Goal: Task Accomplishment & Management: Complete application form

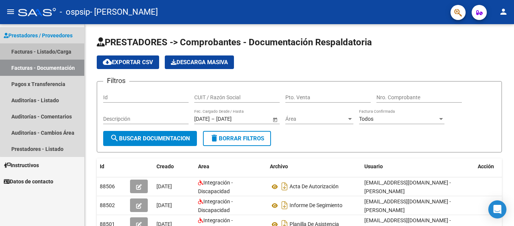
click at [50, 51] on link "Facturas - Listado/Carga" at bounding box center [42, 51] width 84 height 16
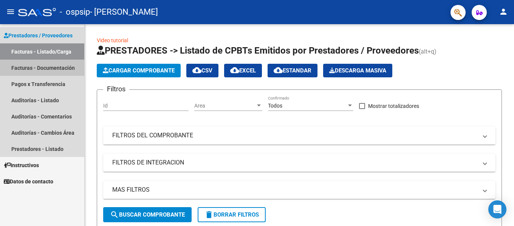
click at [38, 70] on link "Facturas - Documentación" at bounding box center [42, 68] width 84 height 16
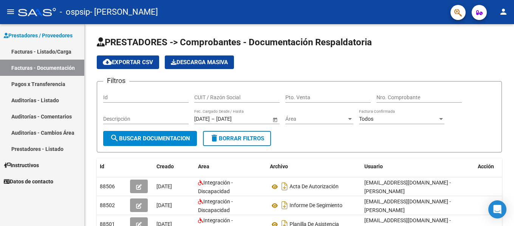
click at [17, 52] on link "Facturas - Listado/Carga" at bounding box center [42, 51] width 84 height 16
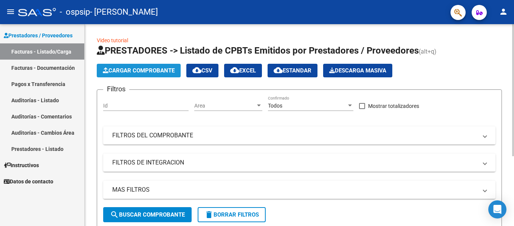
click at [156, 69] on span "Cargar Comprobante" at bounding box center [139, 70] width 72 height 7
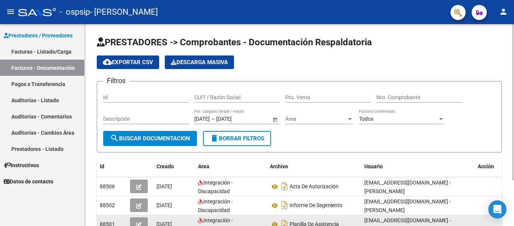
scroll to position [59, 0]
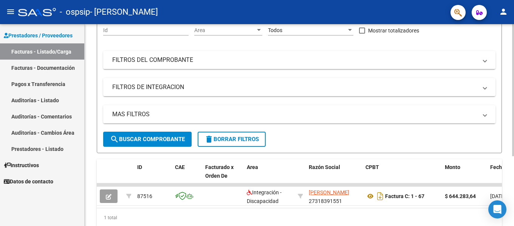
scroll to position [106, 0]
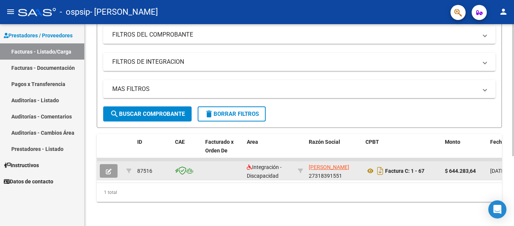
click at [317, 165] on app-link-go-to "[PERSON_NAME]" at bounding box center [329, 167] width 40 height 9
click at [108, 169] on icon "button" at bounding box center [109, 172] width 6 height 6
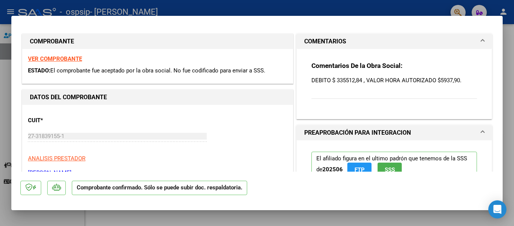
scroll to position [0, 0]
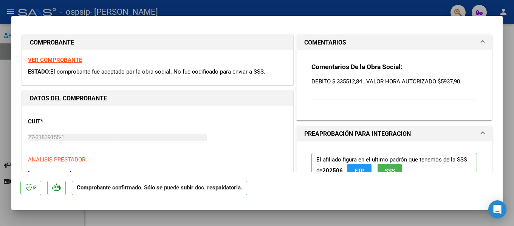
click at [391, 83] on p "DEBITO $ 335512,84 , VALOR HORA AUTORIZADO $5937,90." at bounding box center [393, 81] width 165 height 8
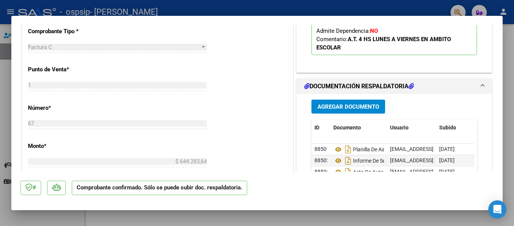
scroll to position [264, 0]
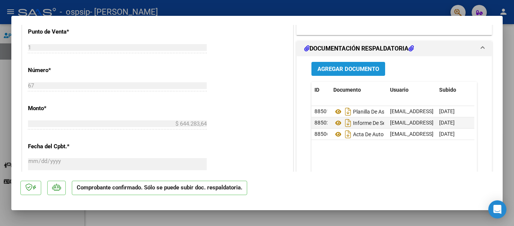
click at [350, 70] on span "Agregar Documento" at bounding box center [348, 69] width 62 height 7
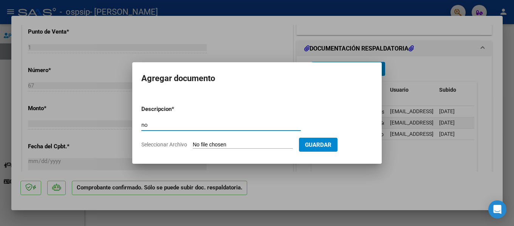
type input "n"
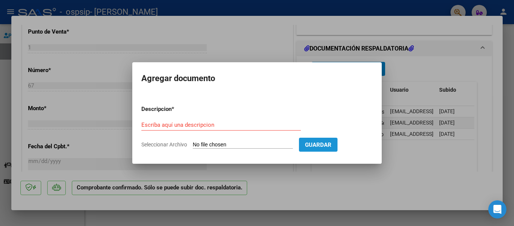
click at [325, 147] on span "Guardar" at bounding box center [318, 145] width 26 height 7
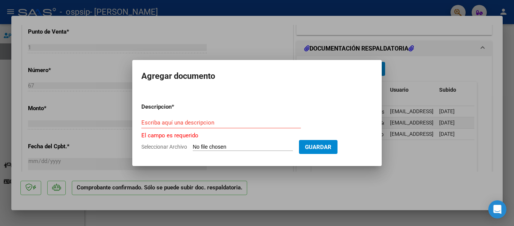
click at [210, 148] on input "Seleccionar Archivo" at bounding box center [243, 147] width 100 height 7
type input "C:\fakepath\NOTA DE CREDITO DELFINA.pdf"
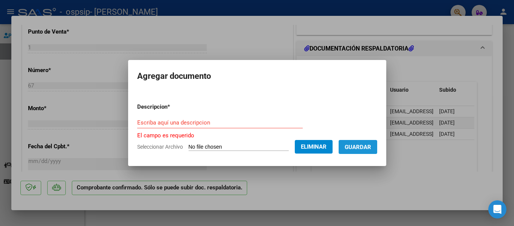
click at [358, 150] on span "Guardar" at bounding box center [357, 147] width 26 height 7
click at [358, 147] on span "Guardar" at bounding box center [357, 147] width 26 height 7
click at [157, 122] on input "Escriba aquí una descripcion" at bounding box center [219, 122] width 165 height 7
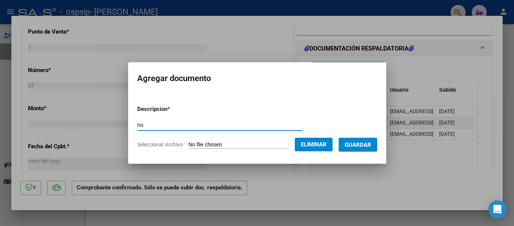
type input "n"
type input "NOTA DE CRÉDITO"
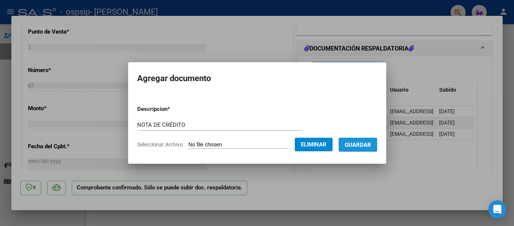
click at [363, 142] on span "Guardar" at bounding box center [357, 145] width 26 height 7
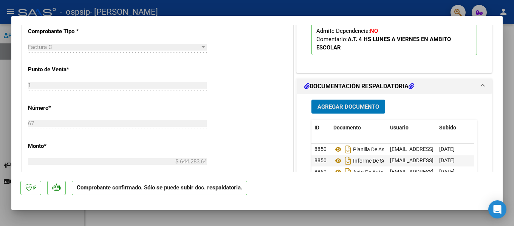
scroll to position [302, 0]
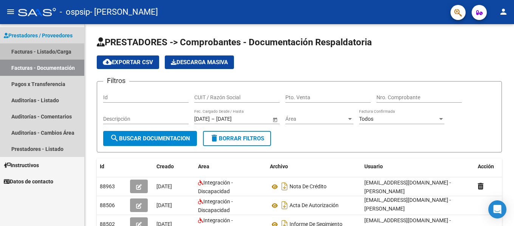
click at [47, 52] on link "Facturas - Listado/Carga" at bounding box center [42, 51] width 84 height 16
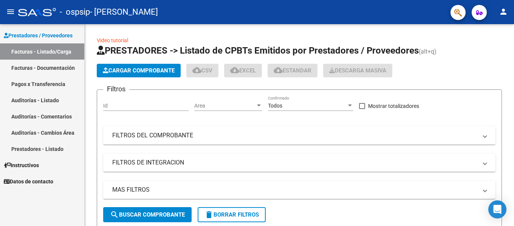
click at [40, 33] on span "Prestadores / Proveedores" at bounding box center [38, 35] width 69 height 8
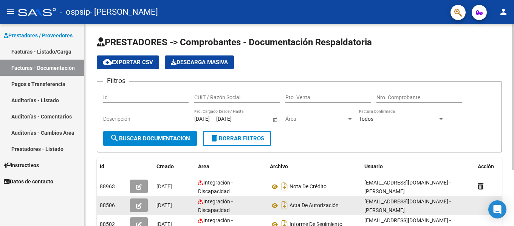
scroll to position [76, 0]
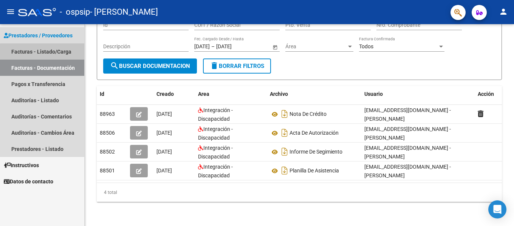
click at [50, 52] on link "Facturas - Listado/Carga" at bounding box center [42, 51] width 84 height 16
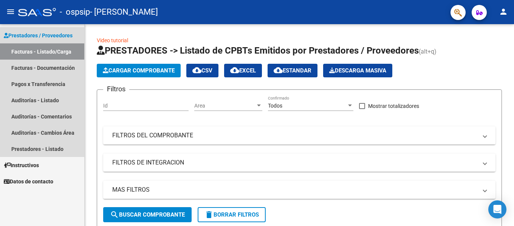
click at [55, 52] on link "Facturas - Listado/Carga" at bounding box center [42, 51] width 84 height 16
